Goal: Task Accomplishment & Management: Use online tool/utility

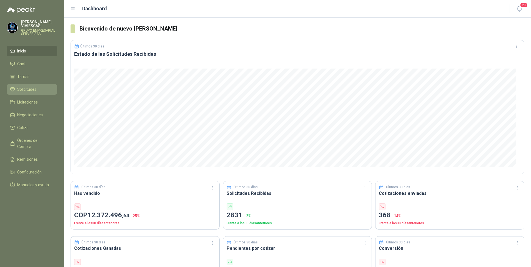
click at [26, 89] on span "Solicitudes" at bounding box center [26, 89] width 19 height 6
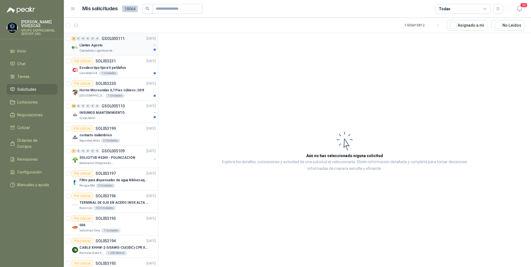
click at [96, 47] on p "Llantas Agosto" at bounding box center [90, 45] width 23 height 5
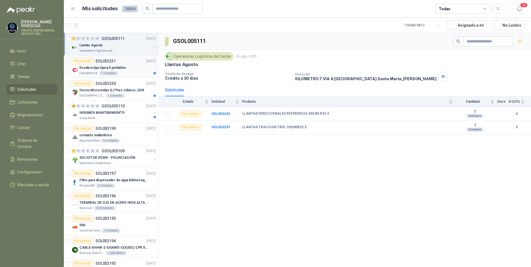
click at [94, 71] on p "Calzatodo S.A." at bounding box center [88, 73] width 19 height 4
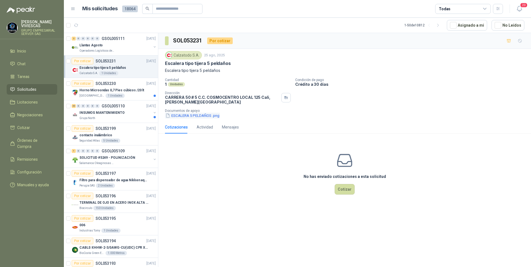
click at [193, 118] on button "ESCALERA 5 PELDAÑOS .png" at bounding box center [192, 116] width 55 height 6
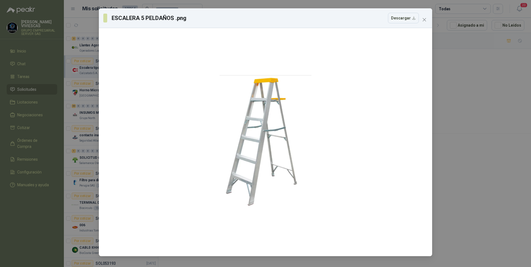
click at [494, 162] on div "ESCALERA 5 PELDAÑOS .png Descargar" at bounding box center [265, 133] width 531 height 267
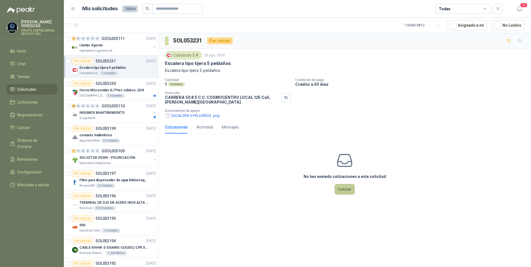
click at [346, 190] on button "Cotizar" at bounding box center [345, 189] width 20 height 11
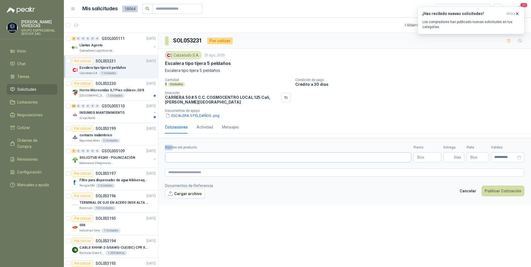
drag, startPoint x: 171, startPoint y: 151, endPoint x: 181, endPoint y: 157, distance: 11.6
click at [172, 154] on div "Nombre del producto" at bounding box center [288, 153] width 246 height 17
click at [180, 157] on input "Nombre del producto" at bounding box center [288, 157] width 246 height 10
type input "*"
click at [228, 157] on input "**********" at bounding box center [288, 157] width 246 height 10
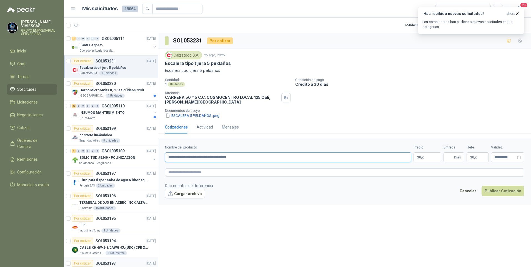
type input "**********"
click at [426, 157] on body "RODRIGO VIVIESCAS GRUPO EMPRESARIAL SERVER SAS Inicio Chat Tareas Solicitudes L…" at bounding box center [265, 133] width 531 height 267
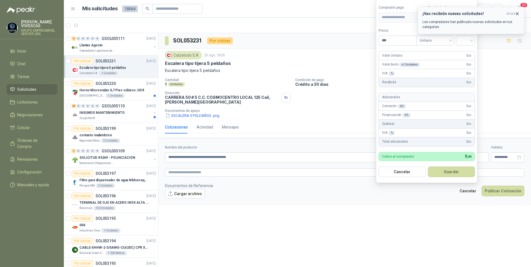
click at [521, 14] on button "¡Has recibido nuevas solicitudes! ahora Los compradores han publicado nuevas so…" at bounding box center [471, 20] width 107 height 27
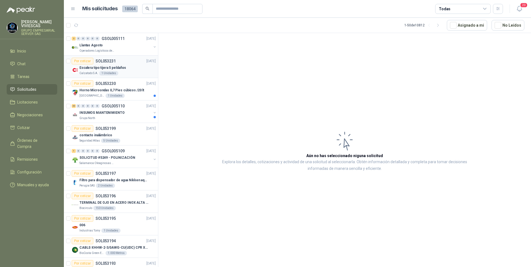
click at [102, 66] on p "Escalera tipo tijera 5 peldaños" at bounding box center [102, 67] width 47 height 5
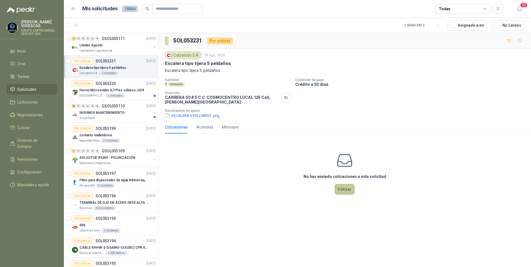
click at [338, 189] on button "Cotizar" at bounding box center [345, 189] width 20 height 11
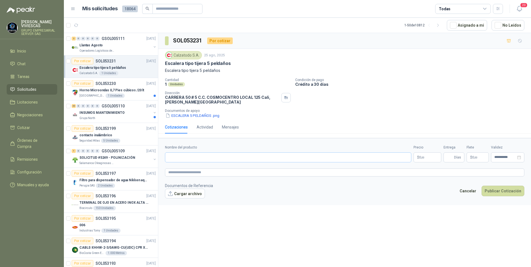
click at [175, 152] on div "Nombre del producto" at bounding box center [288, 153] width 246 height 17
click at [176, 154] on input "Nombre del producto" at bounding box center [288, 157] width 246 height 10
click at [227, 154] on input "**********" at bounding box center [288, 157] width 246 height 10
type input "**********"
click at [419, 162] on body "RODRIGO VIVIESCAS GRUPO EMPRESARIAL SERVER SAS Inicio Chat Tareas Solicitudes L…" at bounding box center [265, 133] width 531 height 267
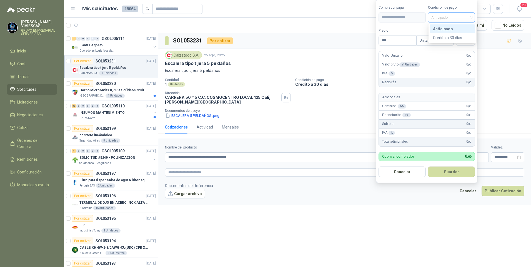
click at [450, 17] on span "Anticipado" at bounding box center [451, 17] width 41 height 8
click at [444, 39] on div "Crédito a 30 días" at bounding box center [452, 38] width 39 height 6
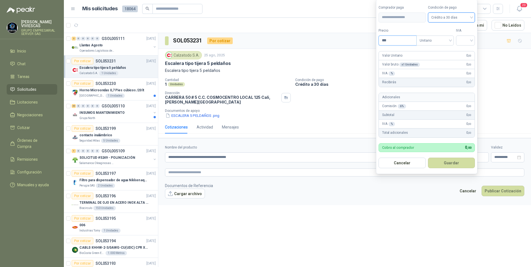
click at [390, 40] on input "***" at bounding box center [397, 40] width 37 height 9
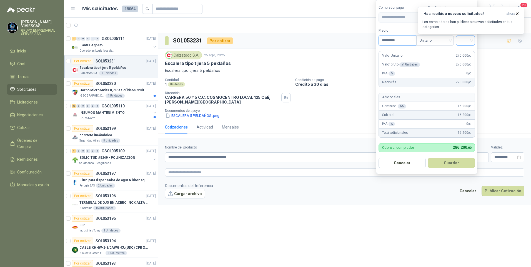
type input "*********"
click at [464, 40] on input "search" at bounding box center [465, 40] width 12 height 8
click at [467, 51] on div "19%" at bounding box center [466, 52] width 10 height 6
click at [519, 13] on icon "button" at bounding box center [517, 13] width 5 height 5
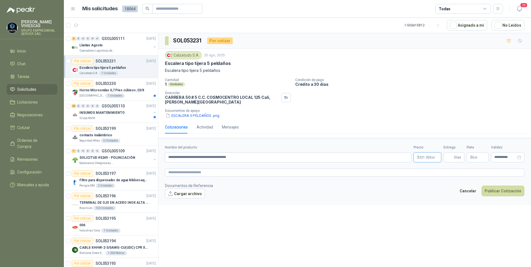
click at [421, 158] on span "321.300 ,00" at bounding box center [427, 157] width 16 height 3
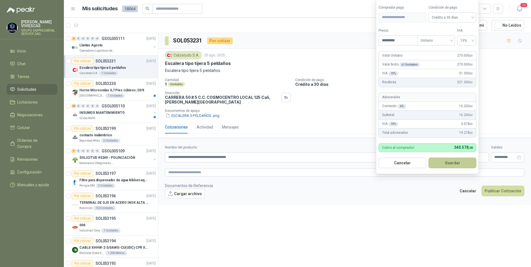
click at [446, 164] on button "Guardar" at bounding box center [452, 163] width 48 height 11
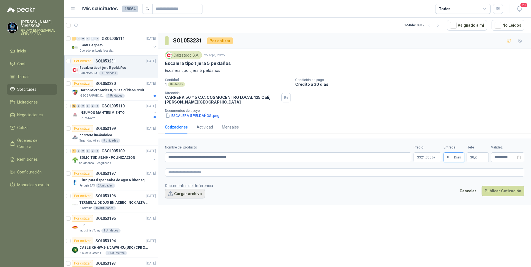
type input "*"
click at [177, 197] on button "Cargar archivo" at bounding box center [185, 194] width 40 height 10
click at [495, 202] on button "Publicar Cotización" at bounding box center [502, 198] width 43 height 11
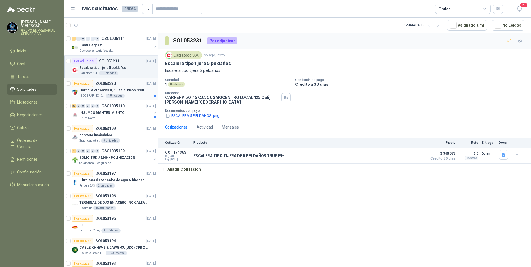
click at [88, 92] on p "Horno Microondas 0,7 Pies cúbicos /20 lt" at bounding box center [111, 90] width 65 height 5
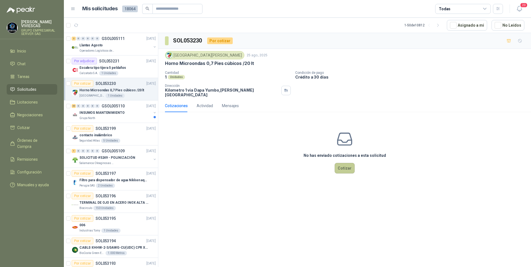
click at [340, 167] on button "Cotizar" at bounding box center [345, 168] width 20 height 11
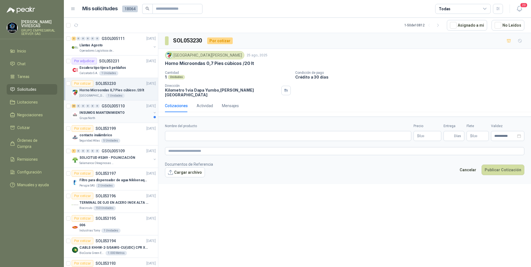
click at [95, 115] on p "INSUMOS MANTENIMIENTO" at bounding box center [101, 112] width 45 height 5
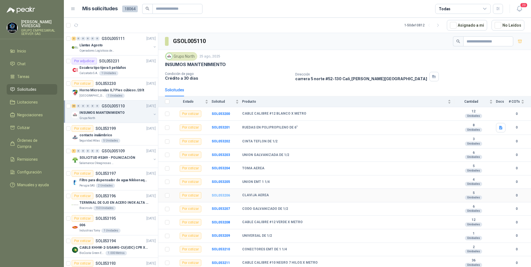
click at [219, 196] on b "SOL053206" at bounding box center [221, 196] width 18 height 4
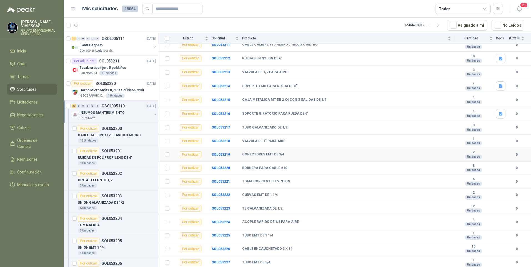
scroll to position [246, 0]
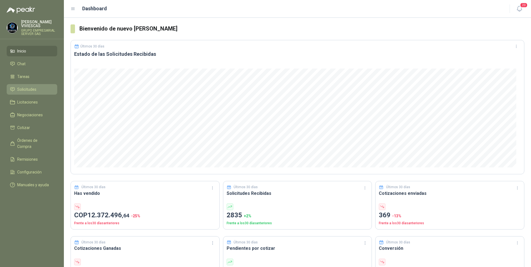
click at [28, 90] on span "Solicitudes" at bounding box center [26, 89] width 19 height 6
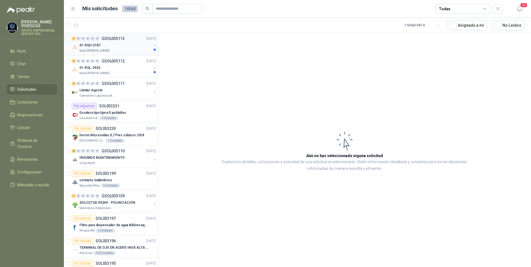
click at [92, 45] on p "01-RQU-2187" at bounding box center [89, 45] width 21 height 5
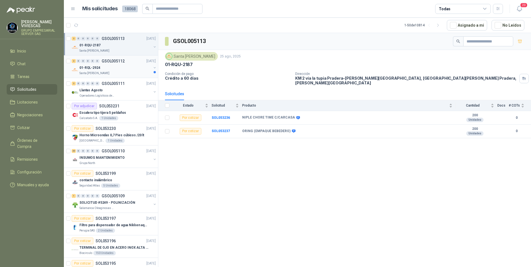
click at [94, 70] on p "01-RQL-2924" at bounding box center [89, 67] width 21 height 5
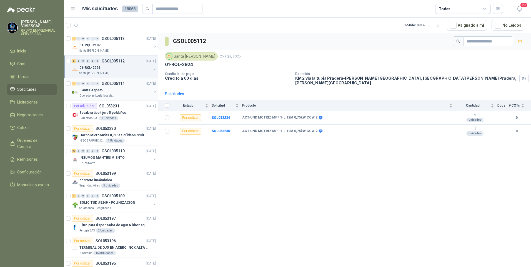
click at [91, 95] on p "Operadores Logísticos del Caribe" at bounding box center [96, 96] width 35 height 4
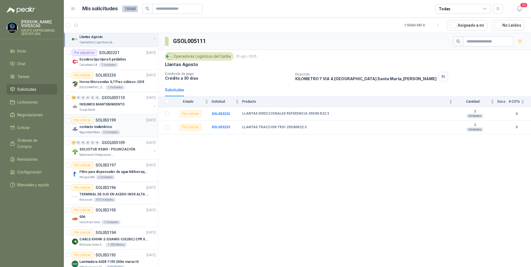
scroll to position [56, 0]
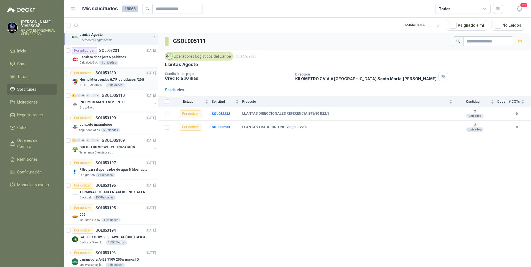
click at [92, 83] on p "[GEOGRAPHIC_DATA]" at bounding box center [91, 85] width 25 height 4
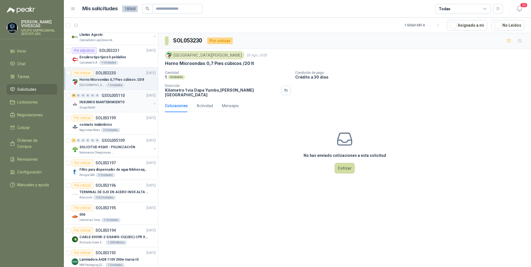
click at [88, 104] on p "INSUMOS MANTENIMIENTO" at bounding box center [101, 102] width 45 height 5
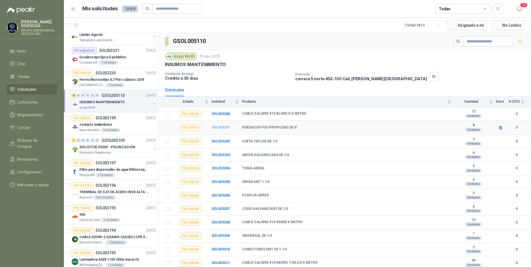
click at [221, 128] on b "SOL053201" at bounding box center [221, 127] width 18 height 4
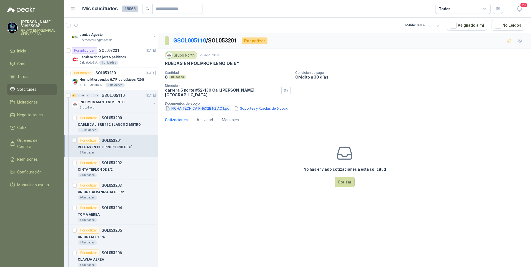
click at [184, 106] on button "FICHA TÉCNICA RN6X2B1-2 ACT.pdf" at bounding box center [198, 109] width 66 height 6
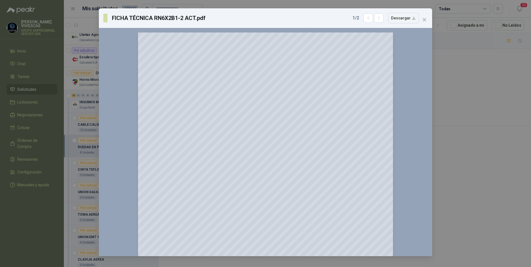
click at [453, 189] on div "FICHA TÉCNICA RN6X2B1-2 ACT.pdf 1 / 2 Descargar 150 %" at bounding box center [265, 133] width 531 height 267
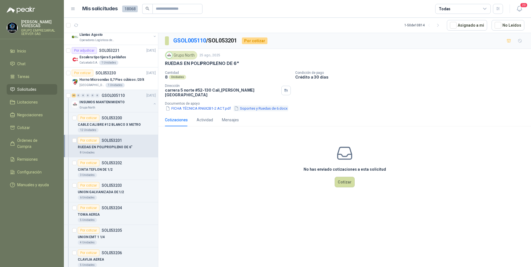
click at [257, 106] on button "Soportes y Ruedas de 6.docx" at bounding box center [260, 109] width 55 height 6
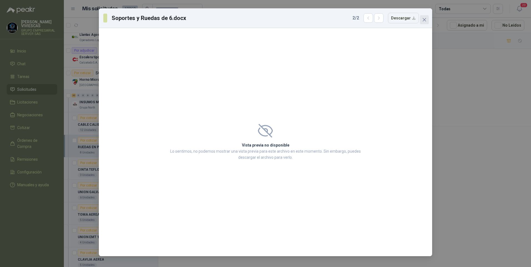
click at [424, 21] on icon "close" at bounding box center [424, 19] width 3 height 3
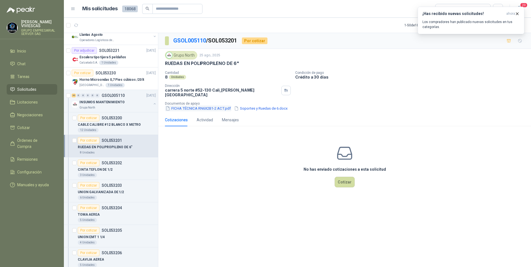
click at [194, 106] on button "FICHA TÉCNICA RN6X2B1-2 ACT.pdf" at bounding box center [198, 109] width 66 height 6
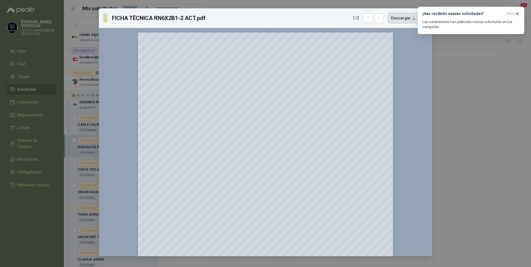
click at [401, 19] on button "Descargar" at bounding box center [403, 18] width 31 height 11
click at [74, 180] on div "FICHA TÉCNICA RN6X2B1-2 ACT.pdf 1 / 2 Descargar 150 %" at bounding box center [265, 133] width 531 height 267
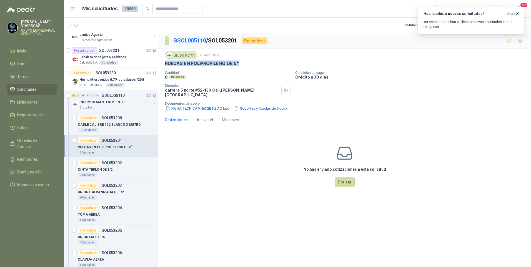
drag, startPoint x: 164, startPoint y: 64, endPoint x: 245, endPoint y: 63, distance: 80.2
click at [245, 63] on div "Grupo North 25 ago, 2025 RUEDAS EN POLIPROPILENO DE 6" Cantidad 8 Unidades Cond…" at bounding box center [344, 81] width 373 height 65
drag, startPoint x: 245, startPoint y: 63, endPoint x: 224, endPoint y: 63, distance: 20.8
copy p "RUEDAS EN POLIPROPILENO DE 6""
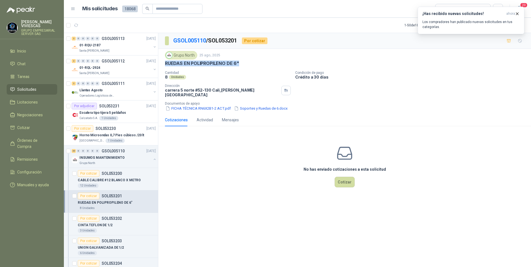
click at [216, 61] on p "RUEDAS EN POLIPROPILENO DE 6"" at bounding box center [202, 64] width 74 height 6
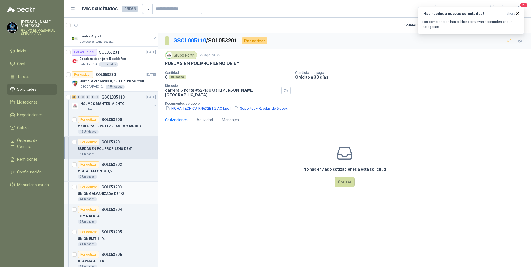
scroll to position [56, 0]
click at [92, 170] on p "CINTA TEFLON DE 1/2" at bounding box center [95, 169] width 35 height 5
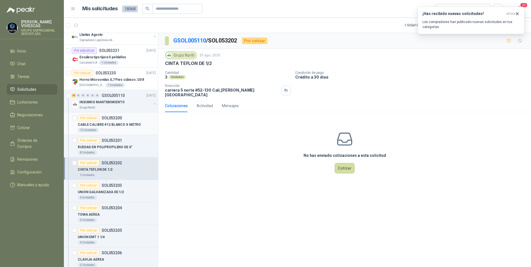
click at [103, 124] on p "CABLE CALIBRE #12 BLANCO X METRO" at bounding box center [109, 124] width 63 height 5
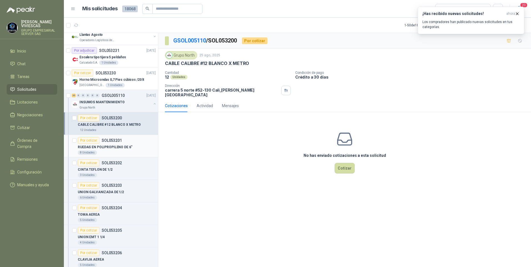
click at [108, 148] on p "RUEDAS EN POLIPROPILENO DE 6"" at bounding box center [105, 147] width 55 height 5
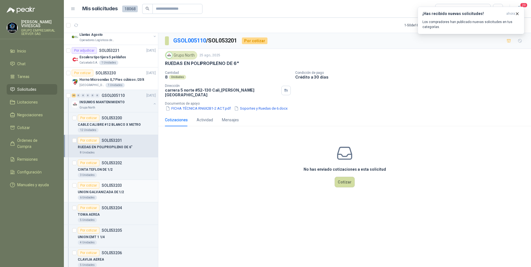
click at [97, 190] on p "UNION GALVANIZADA DE 1/2" at bounding box center [101, 192] width 46 height 5
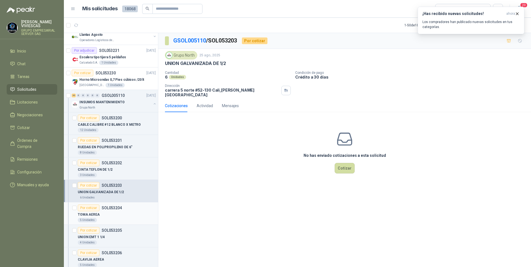
click at [113, 220] on div "5 Unidades" at bounding box center [117, 220] width 78 height 4
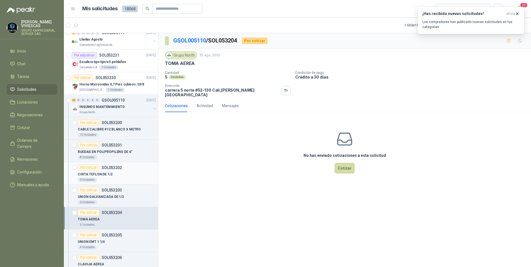
scroll to position [56, 0]
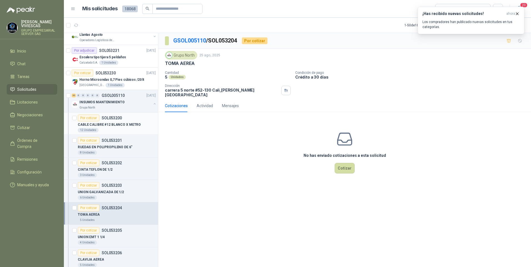
click at [121, 125] on p "CABLE CALIBRE #12 BLANCO X METRO" at bounding box center [109, 124] width 63 height 5
click at [111, 150] on div "RUEDAS EN POLIPROPILENO DE 6"" at bounding box center [117, 147] width 78 height 7
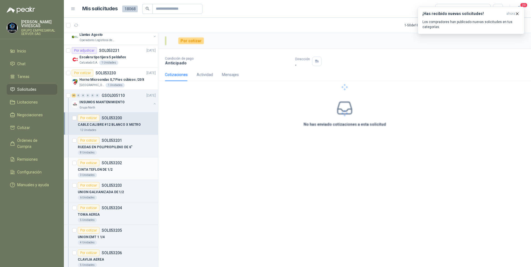
click at [104, 170] on p "CINTA TEFLON DE 1/2" at bounding box center [95, 169] width 35 height 5
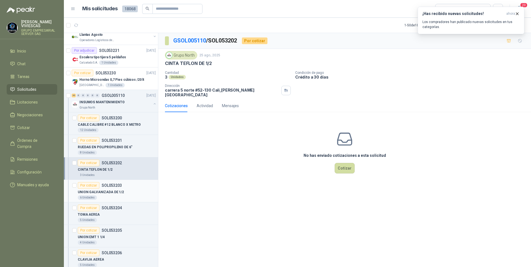
click at [99, 192] on p "UNION GALVANIZADA DE 1/2" at bounding box center [101, 192] width 46 height 5
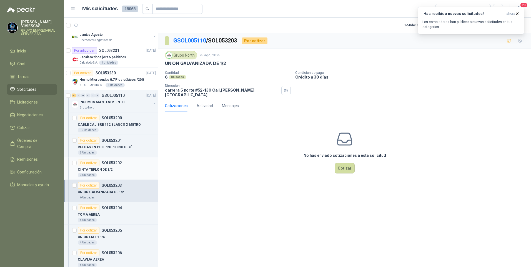
click at [103, 169] on p "CINTA TEFLON DE 1/2" at bounding box center [95, 169] width 35 height 5
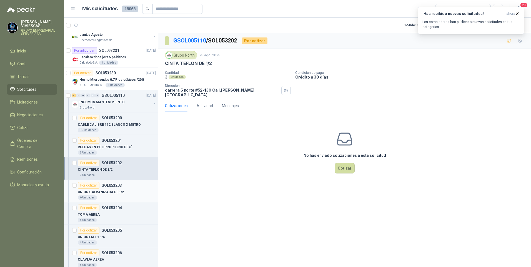
click at [106, 190] on p "UNION GALVANIZADA DE 1/2" at bounding box center [101, 192] width 46 height 5
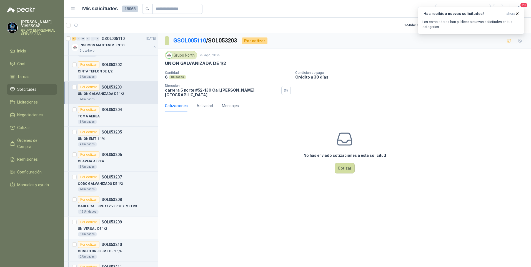
scroll to position [167, 0]
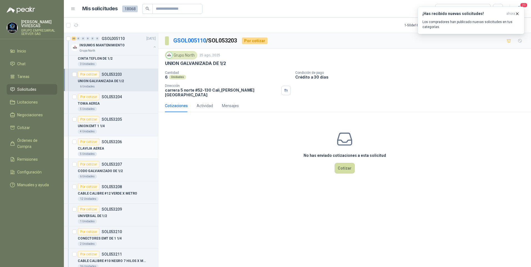
click at [95, 149] on p "CLAVIJA AEREA" at bounding box center [91, 148] width 26 height 5
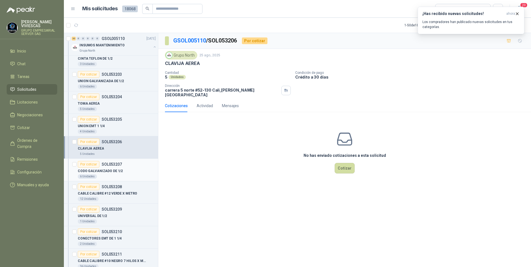
click at [101, 175] on div "6 Unidades" at bounding box center [117, 176] width 78 height 4
click at [96, 154] on div "5 Unidades" at bounding box center [87, 154] width 19 height 4
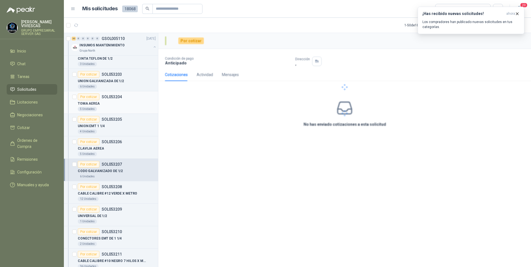
drag, startPoint x: 103, startPoint y: 135, endPoint x: 108, endPoint y: 103, distance: 32.4
click at [103, 134] on article "Por cotizar SOL053205 UNION EMT 1 1/4 4 Unidades" at bounding box center [111, 125] width 94 height 22
click at [108, 103] on div "TOMA AEREA" at bounding box center [117, 103] width 78 height 7
click at [107, 84] on div "UNION GALVANIZADA DE 1/2" at bounding box center [117, 81] width 78 height 7
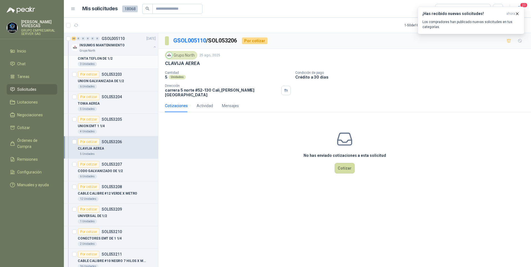
click at [115, 60] on div "CINTA TEFLON DE 1/2" at bounding box center [117, 58] width 78 height 7
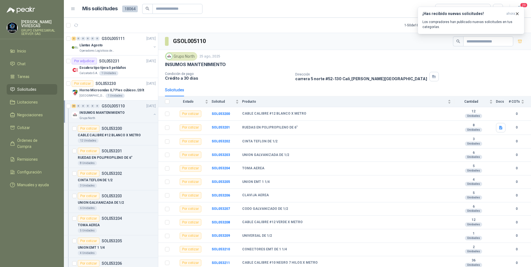
scroll to position [246, 0]
